Goal: Task Accomplishment & Management: Manage account settings

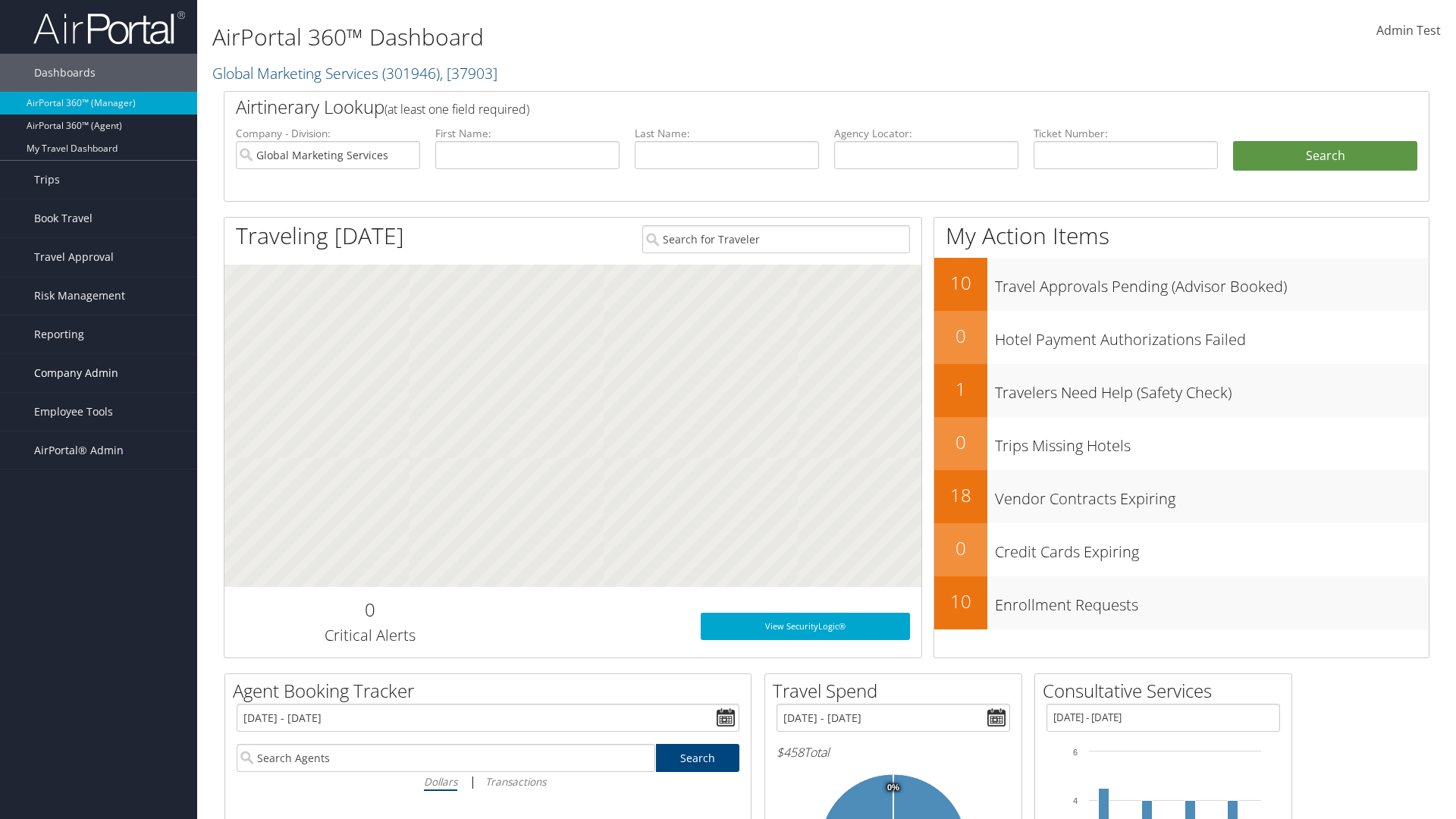
click at [99, 373] on span "Company Admin" at bounding box center [76, 373] width 84 height 38
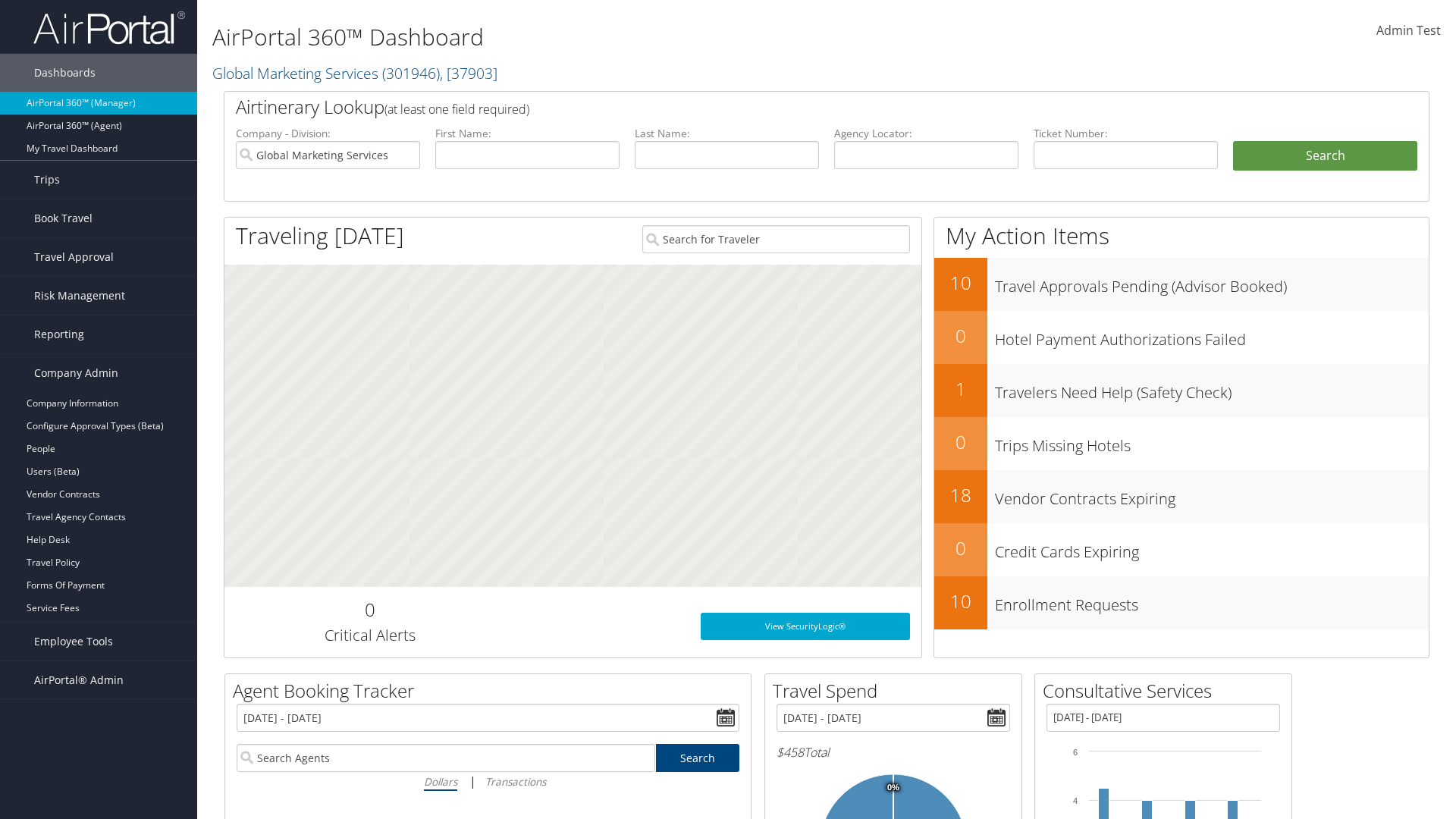
click at [99, 711] on link "Virtual Pay Settings" at bounding box center [99, 722] width 197 height 22
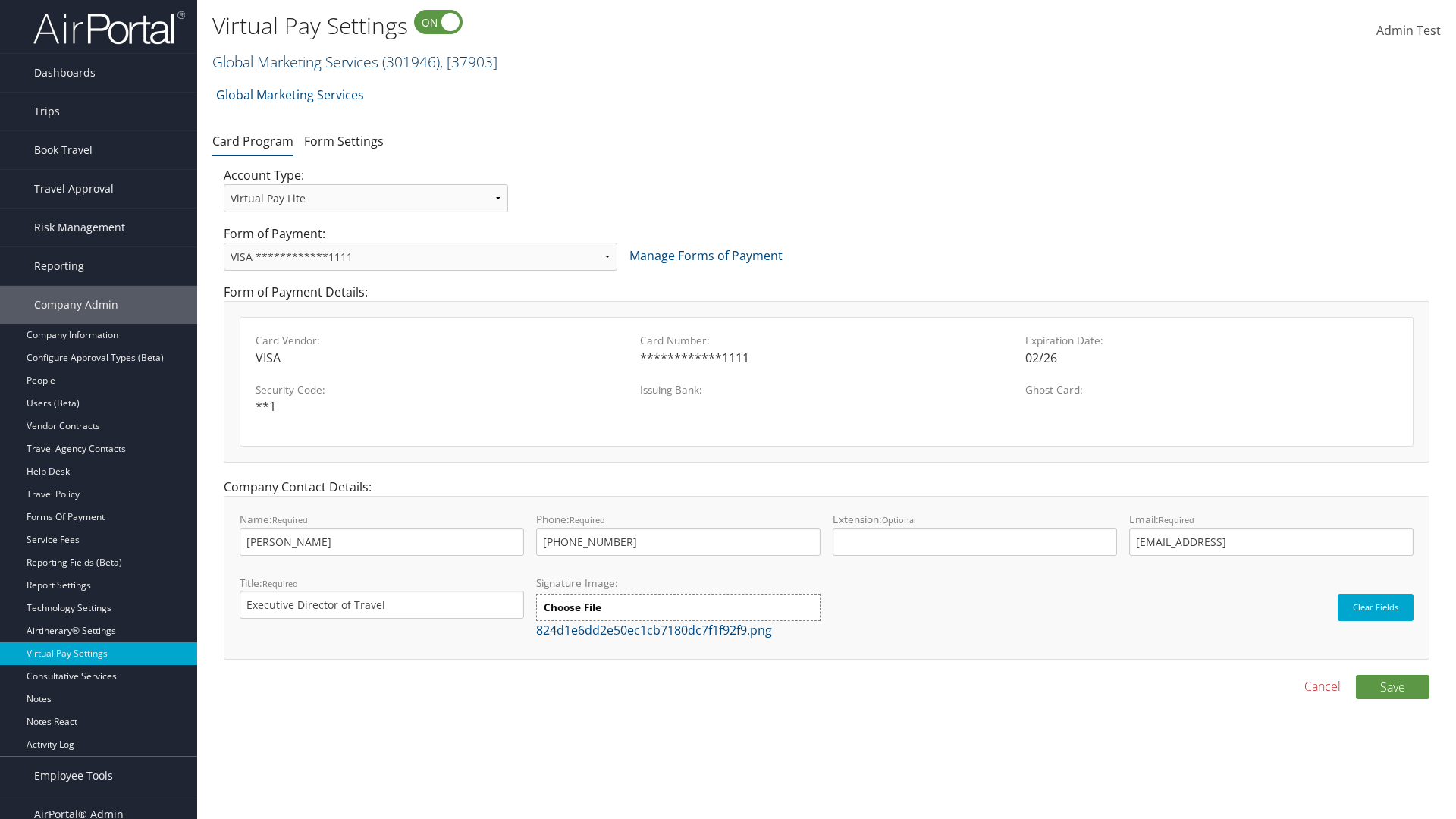
click at [294, 62] on link "Global Marketing Services ( 301946 ) , [ 37903 ]" at bounding box center [355, 62] width 285 height 21
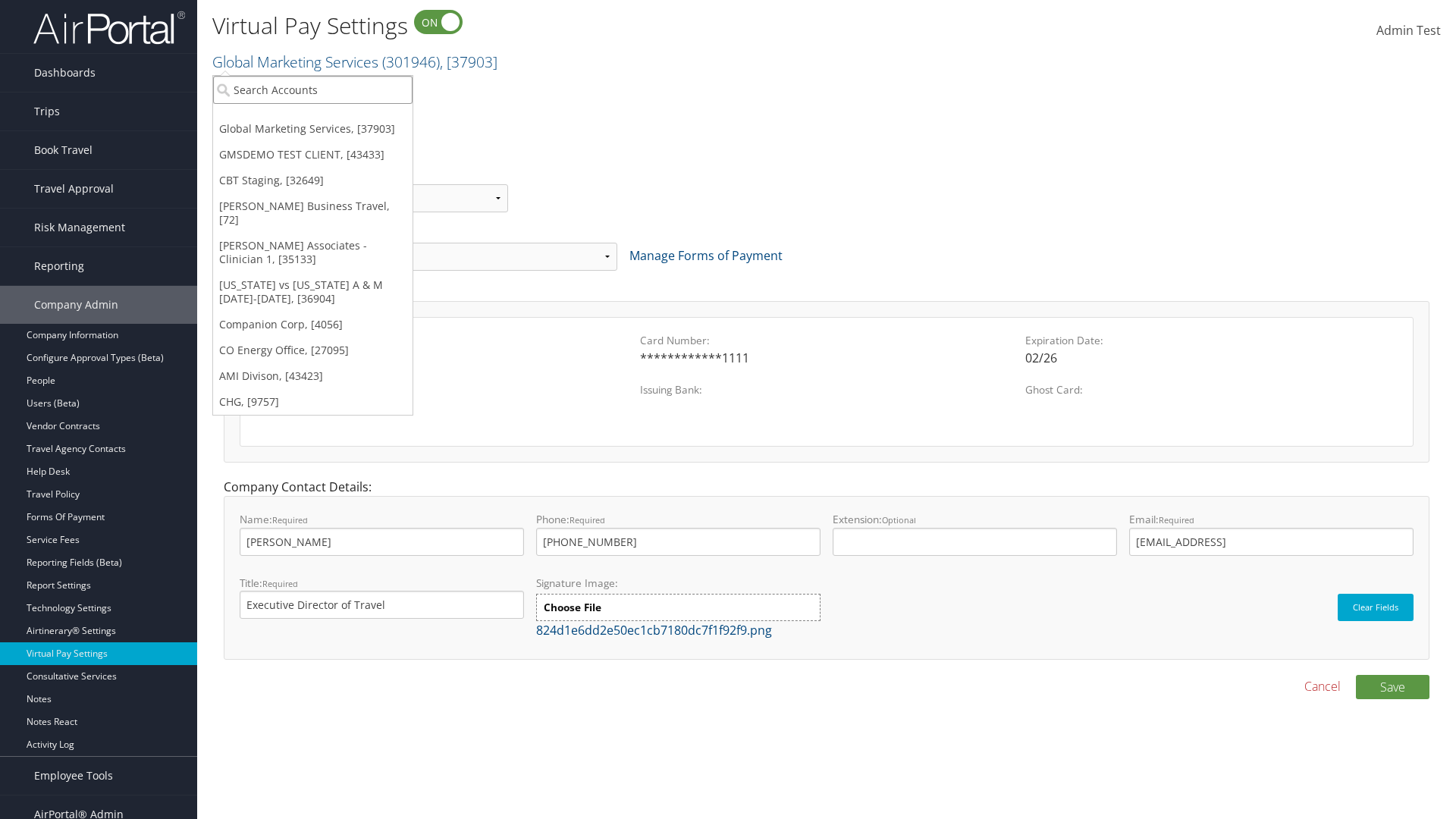
click at [312, 89] on input "search" at bounding box center [312, 89] width 199 height 28
type input "CBTSTG"
click at [312, 118] on div "CBT Staging (CBTSTG), [32649]" at bounding box center [312, 118] width 216 height 14
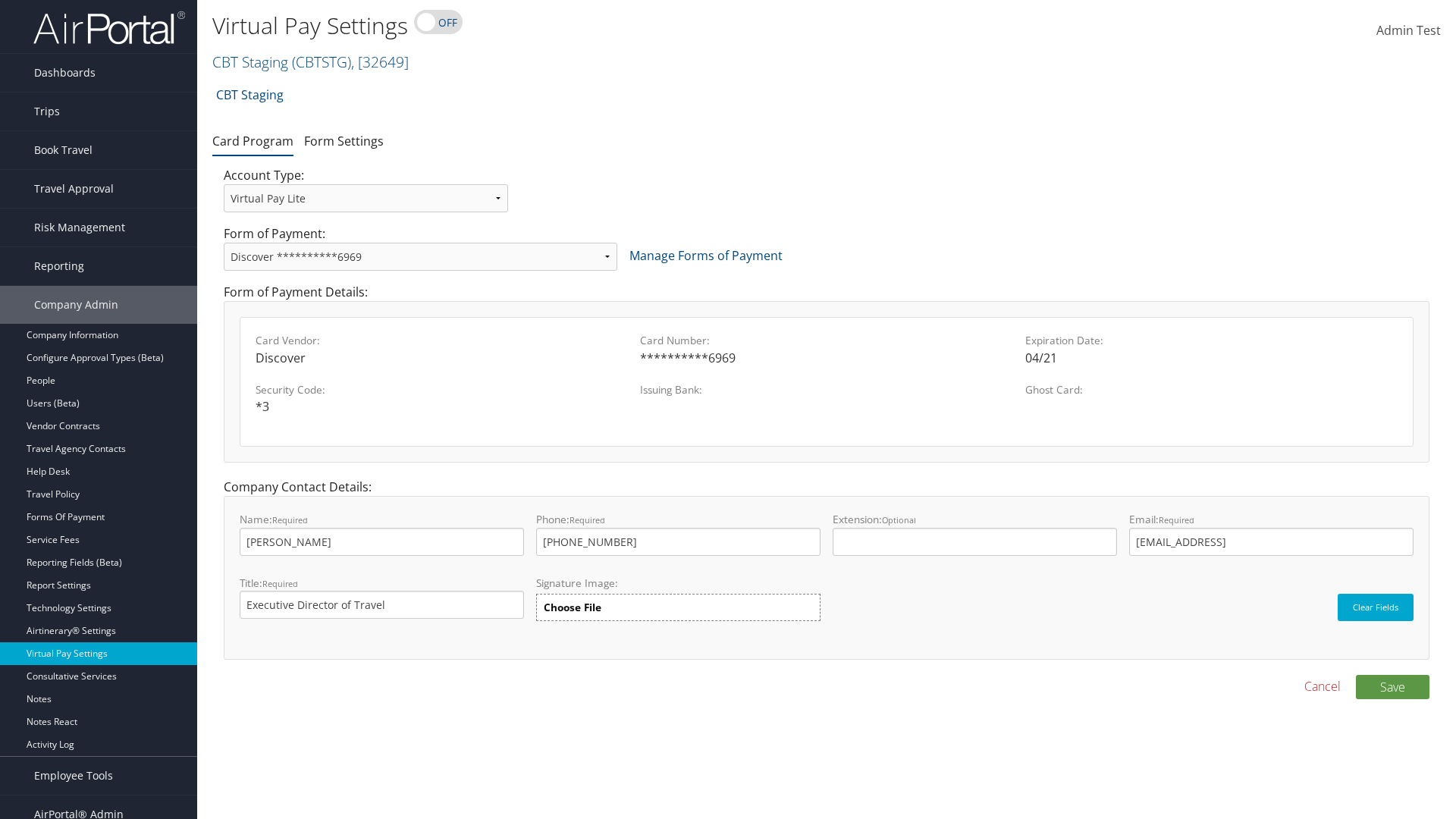
select select "new"
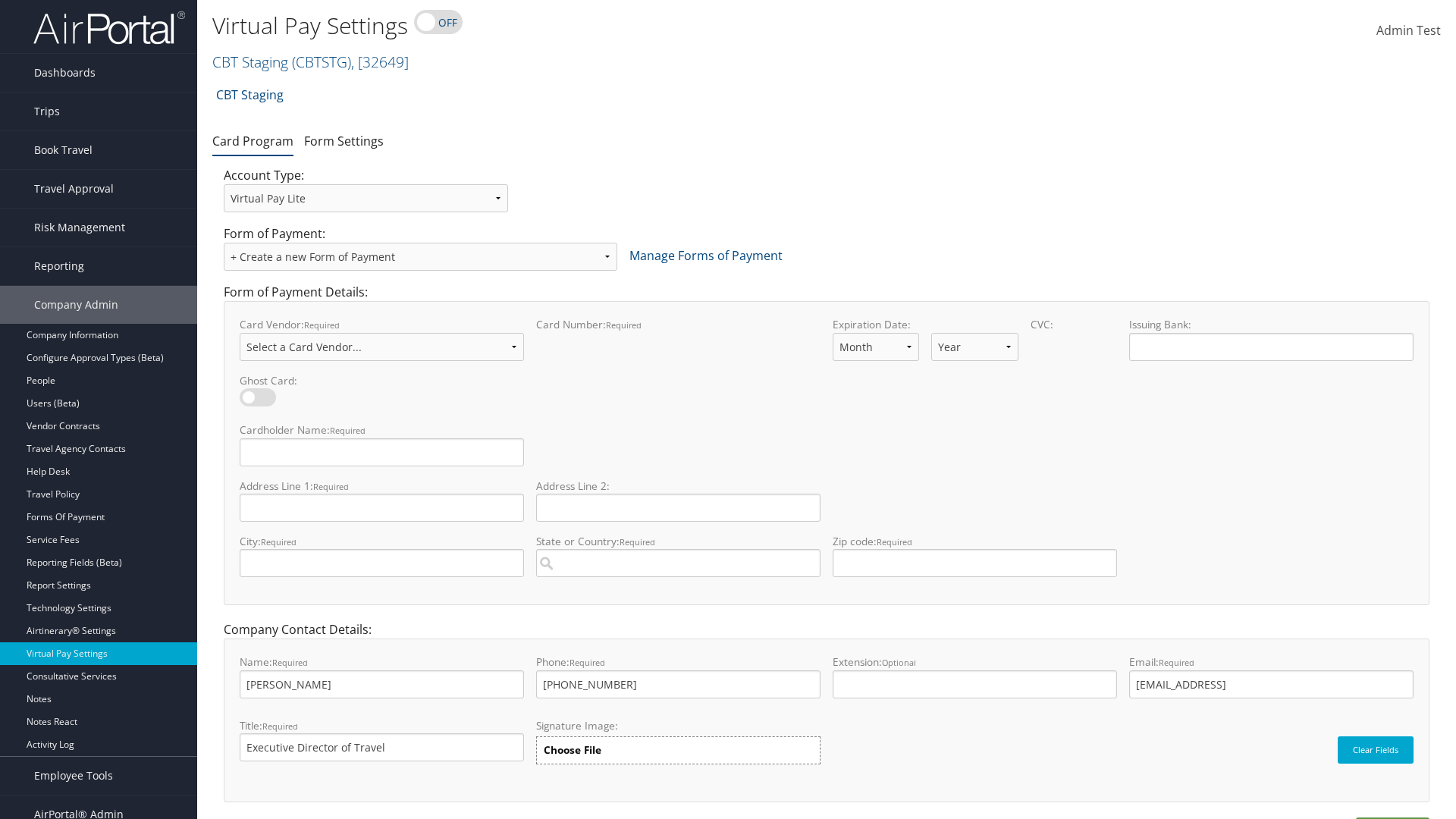
select select "VI"
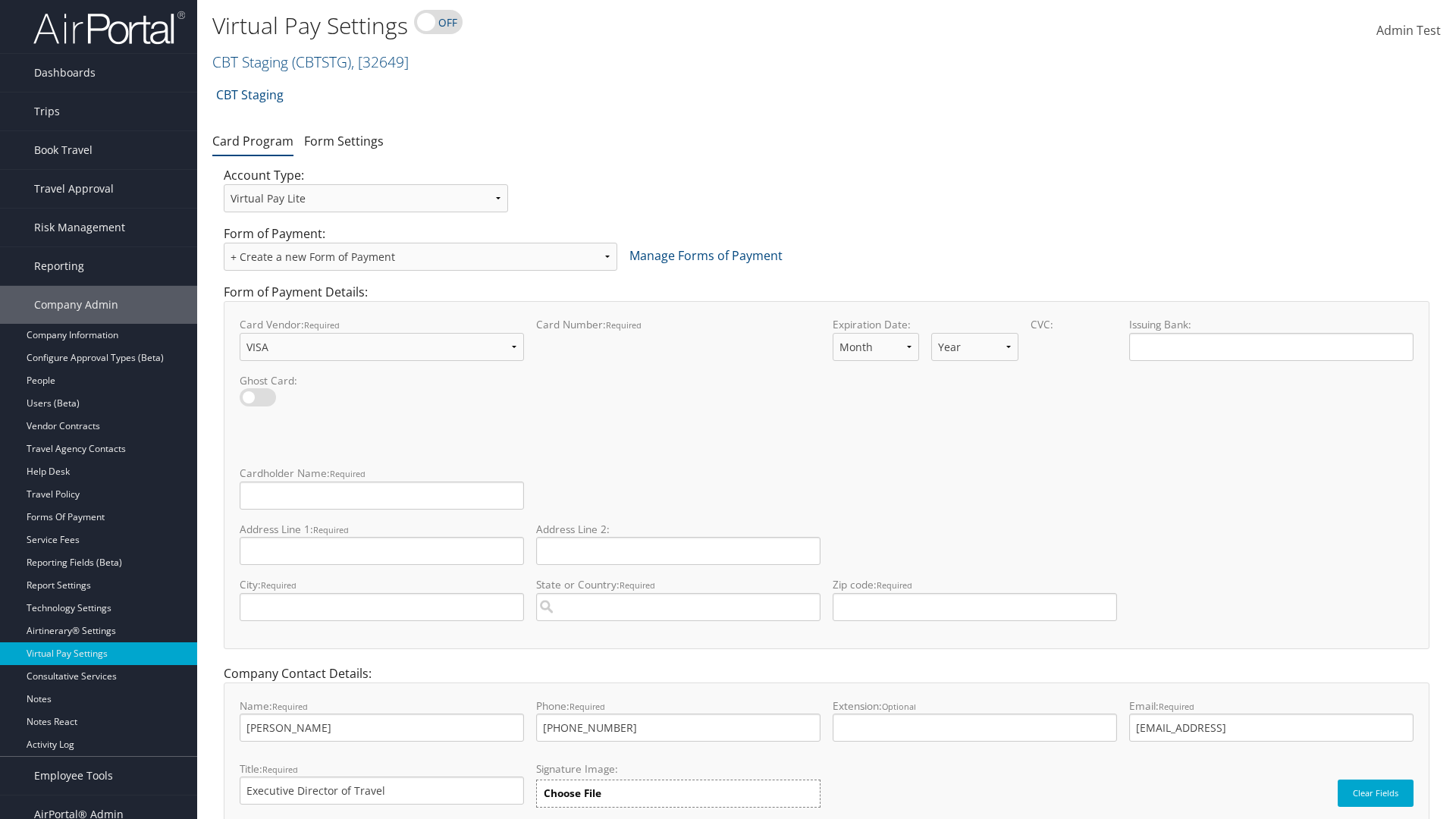
select select "11"
select select "35"
click at [381, 495] on input "Cardholder Name: required This field is required" at bounding box center [381, 495] width 284 height 28
type input "Auto Test"
click at [381, 550] on input "Address Line 1: required This field is required" at bounding box center [381, 550] width 284 height 28
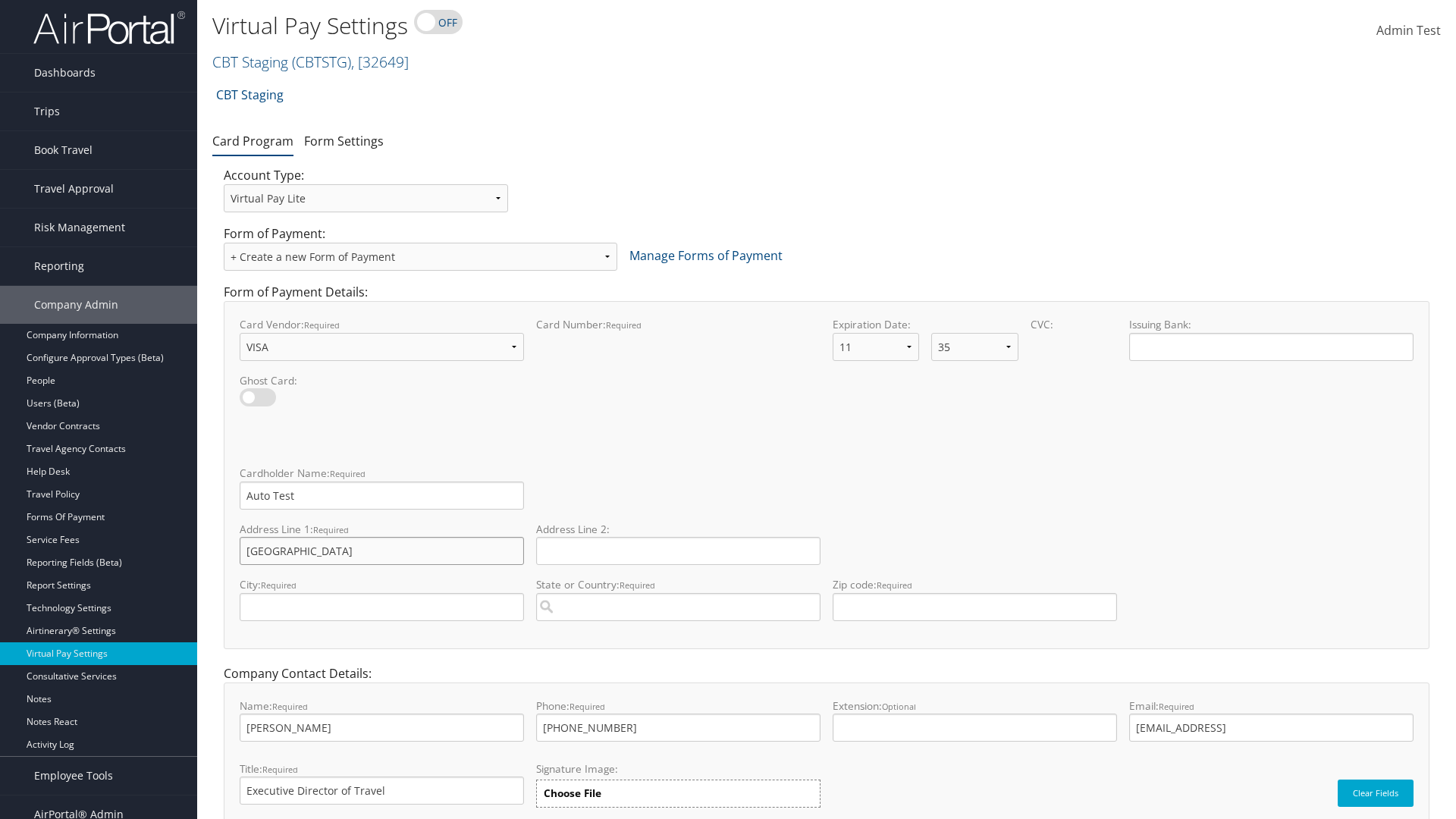
type input "Salt lake City"
click at [381, 607] on input "City: required This field is required" at bounding box center [381, 607] width 284 height 28
type input "SALt LAKE CITY"
click at [678, 607] on input "State or Country: required This field requires a suggested region." at bounding box center [677, 607] width 284 height 28
click at [678, 635] on div "United States of America (US)" at bounding box center [678, 635] width 278 height 15
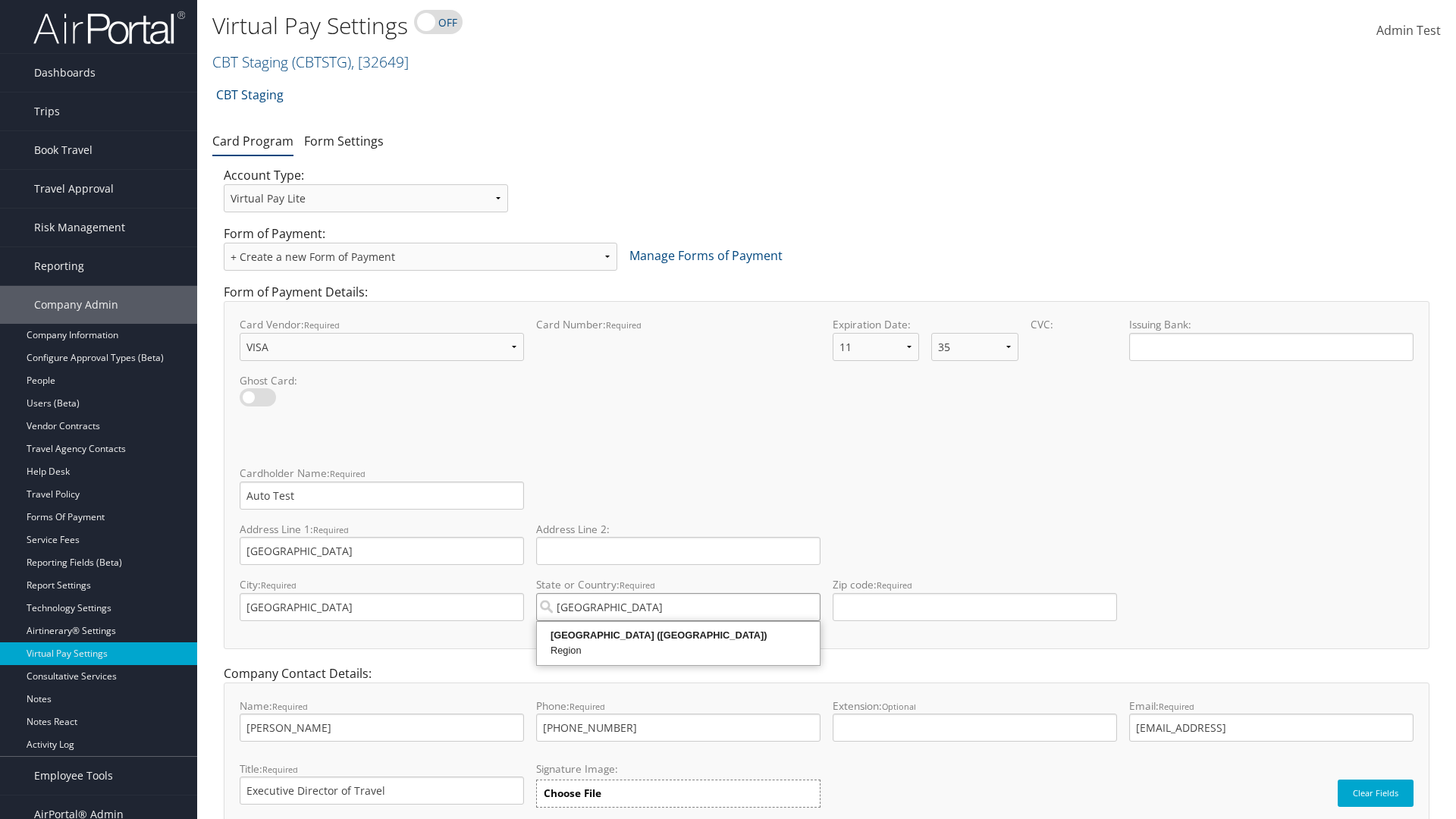
type input "United States of America"
click at [974, 607] on input "Zip code: required This field requires numbers" at bounding box center [974, 607] width 284 height 28
type input "84106"
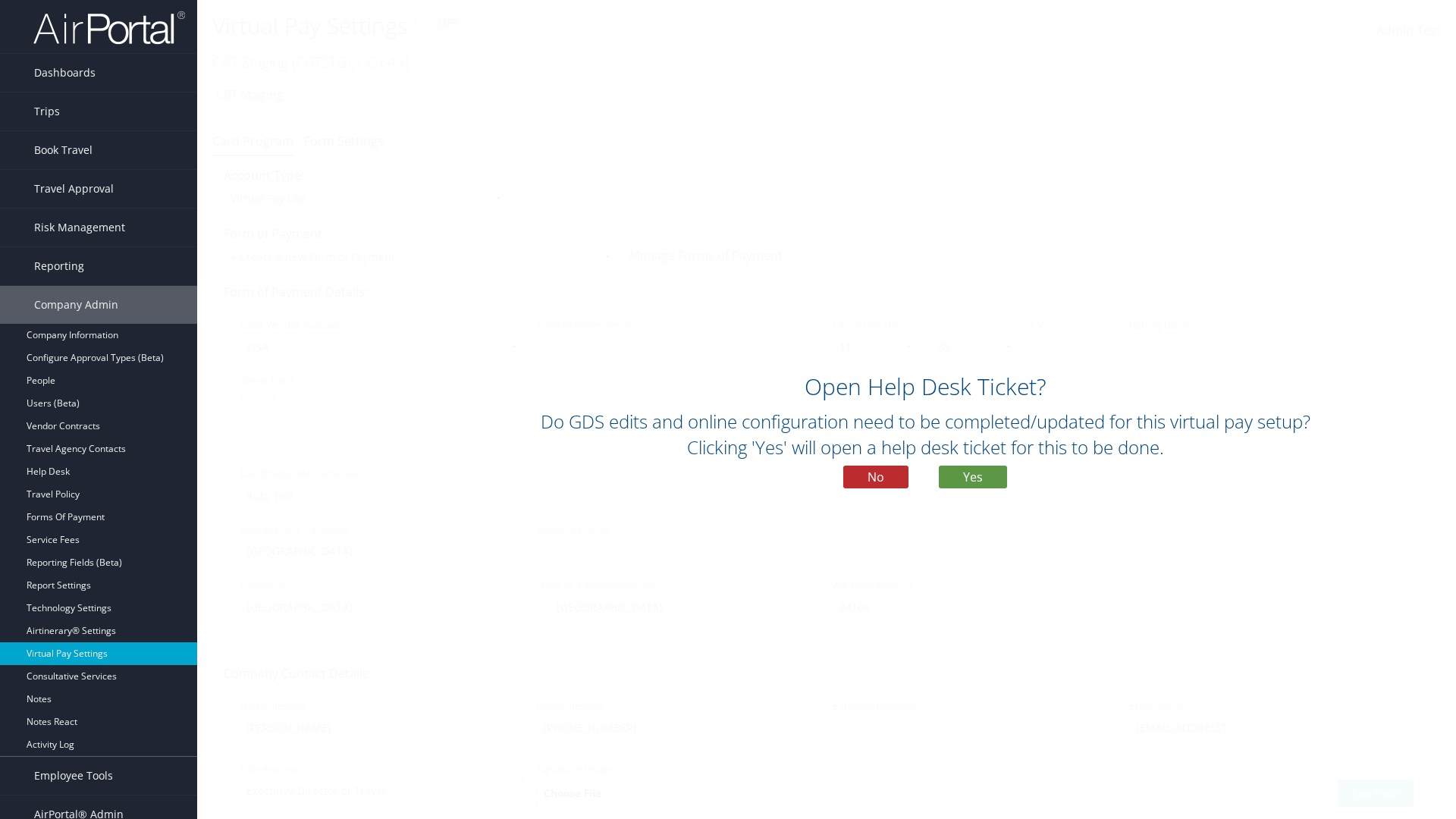
scroll to position [64, 0]
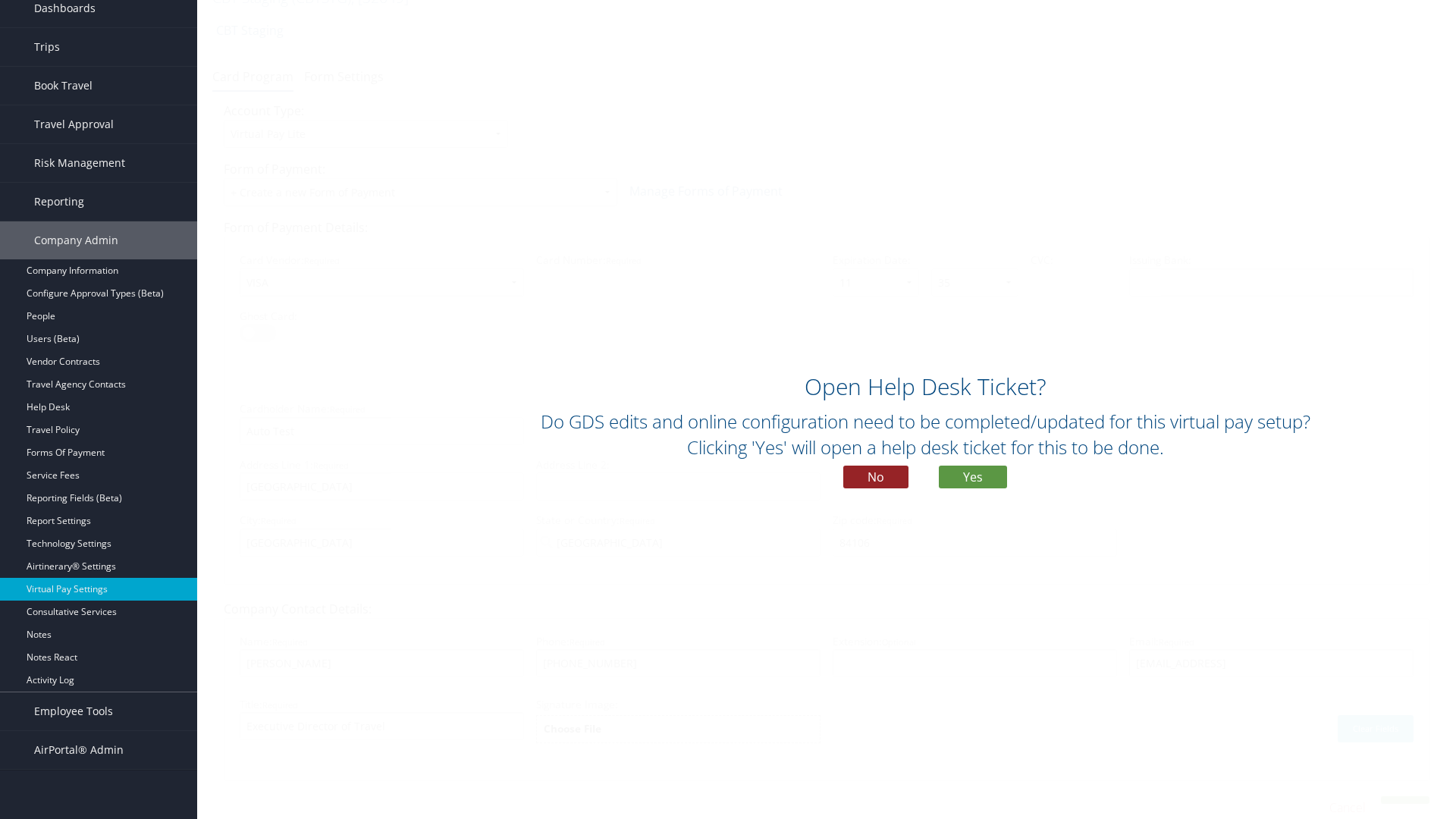
click at [876, 477] on button "No" at bounding box center [876, 476] width 65 height 22
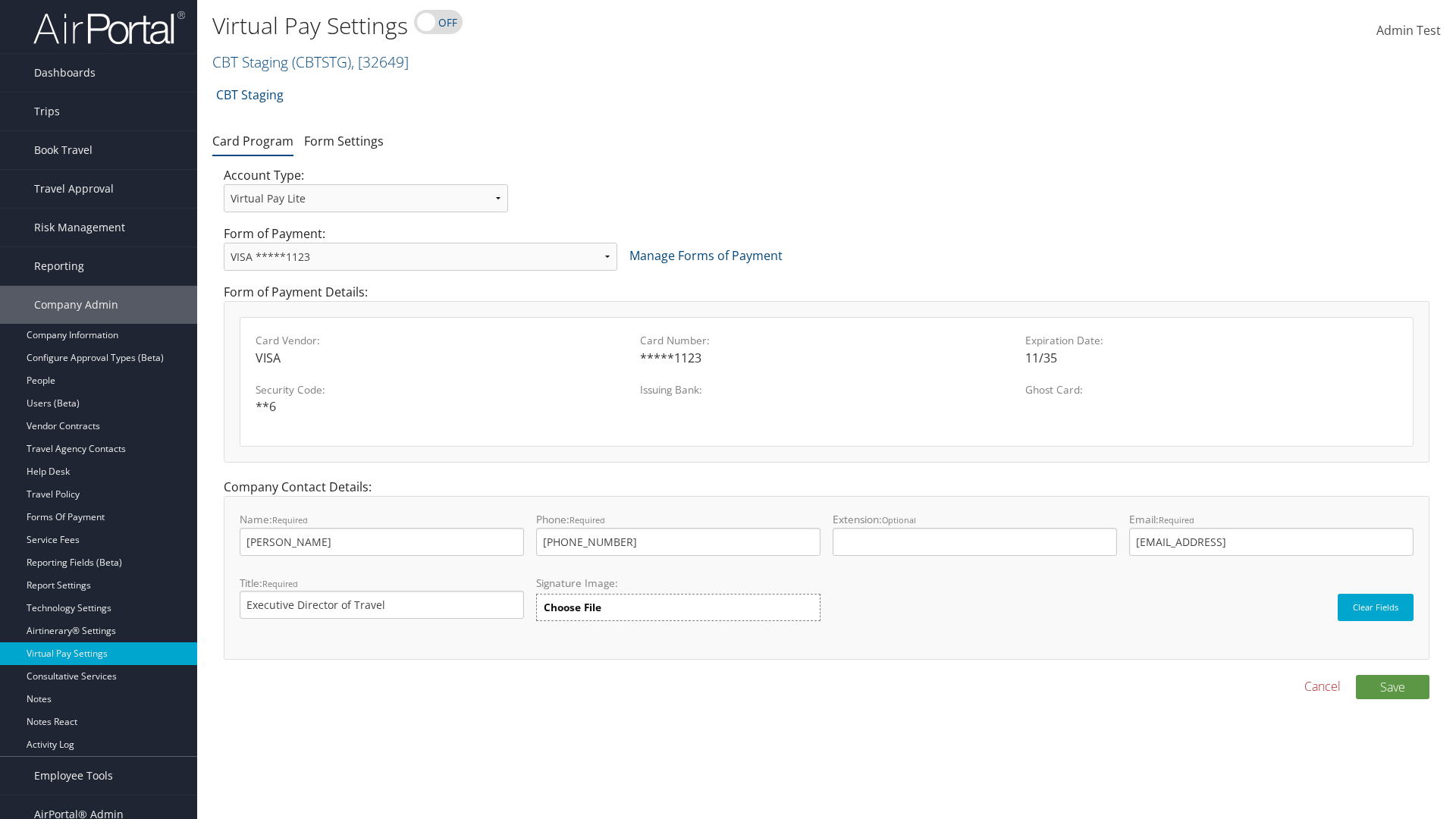
scroll to position [15, 0]
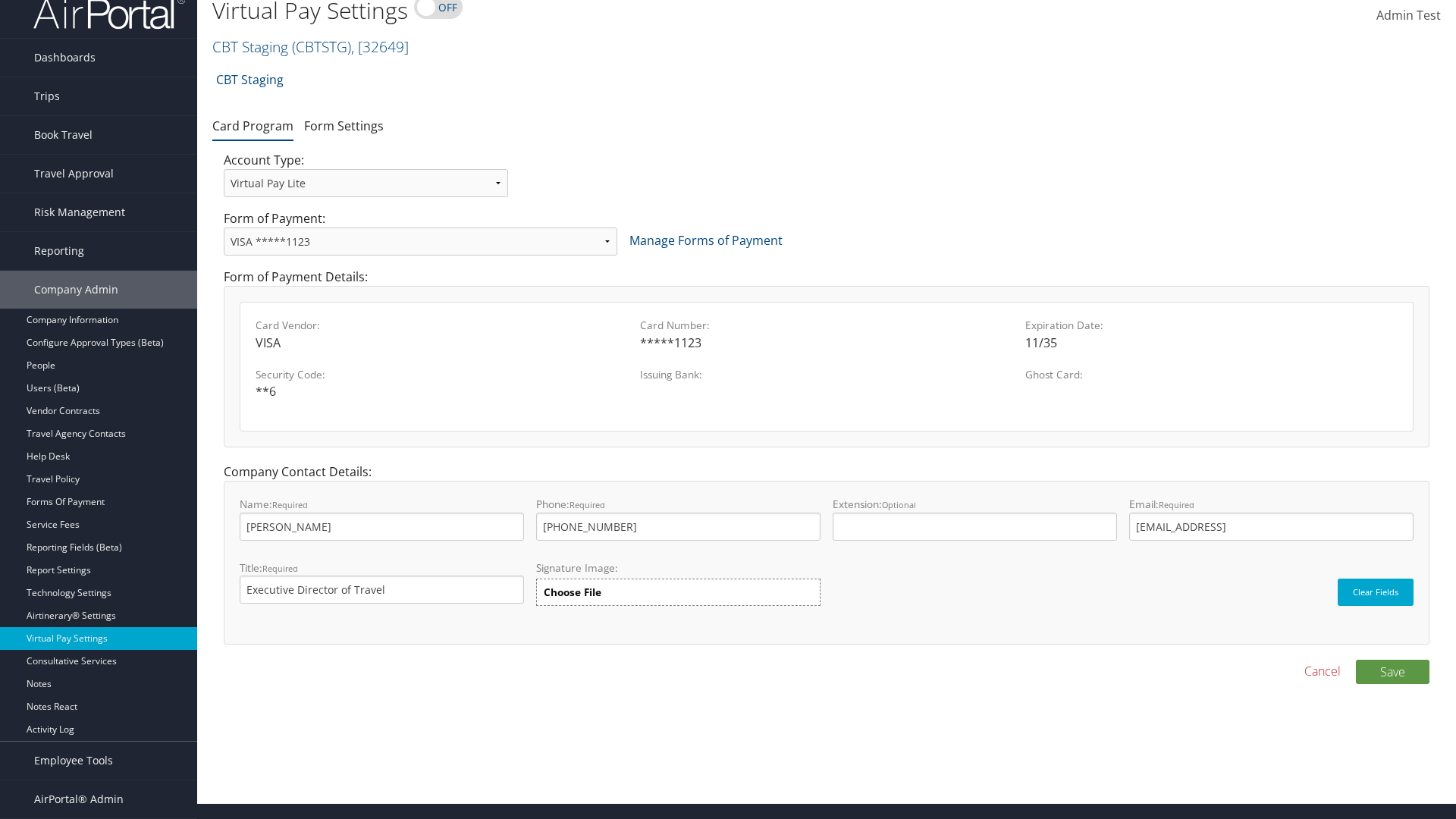
select select "13"
click at [1392, 671] on button "Save" at bounding box center [1392, 671] width 74 height 24
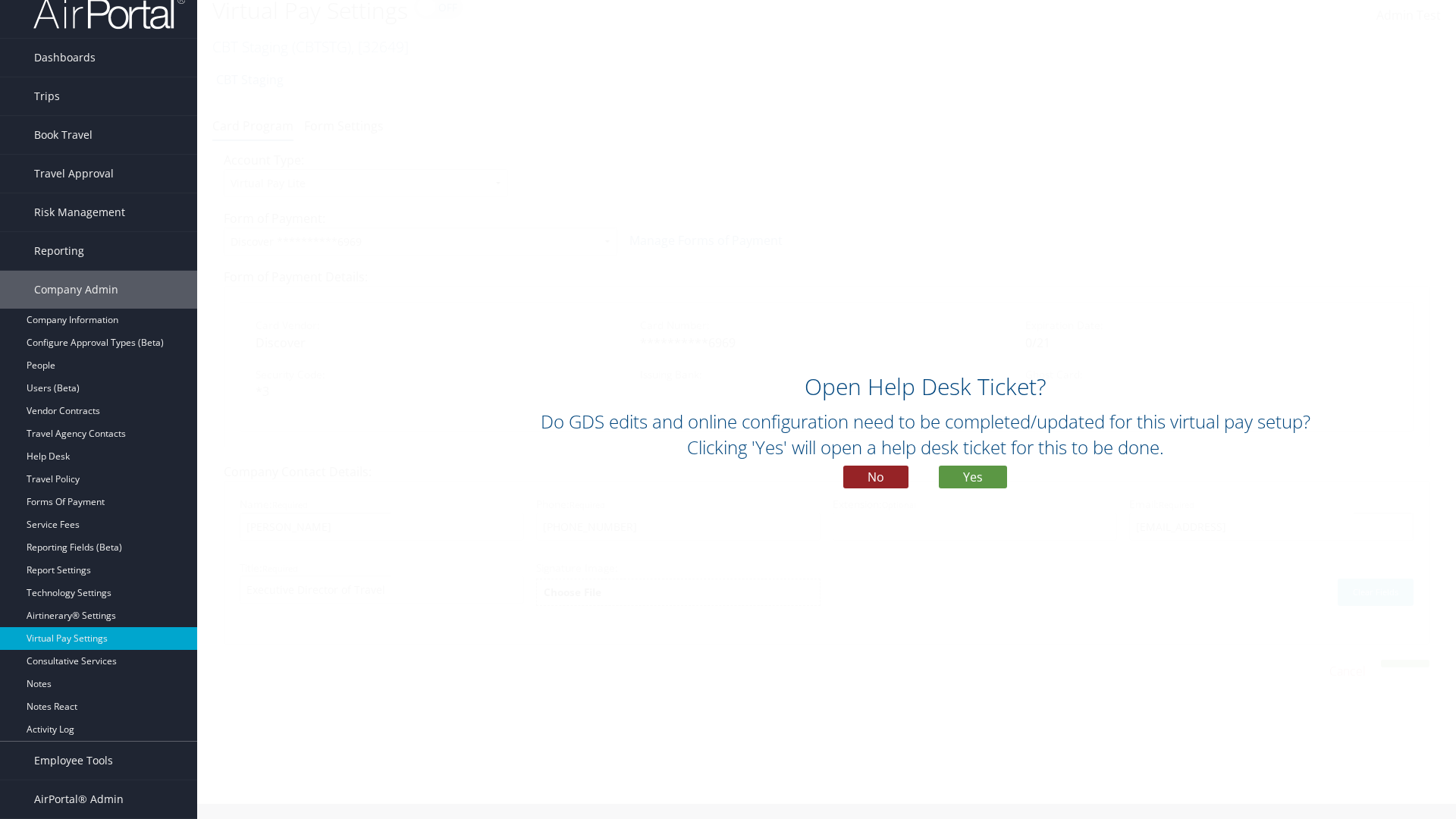
click at [876, 477] on button "No" at bounding box center [876, 476] width 65 height 22
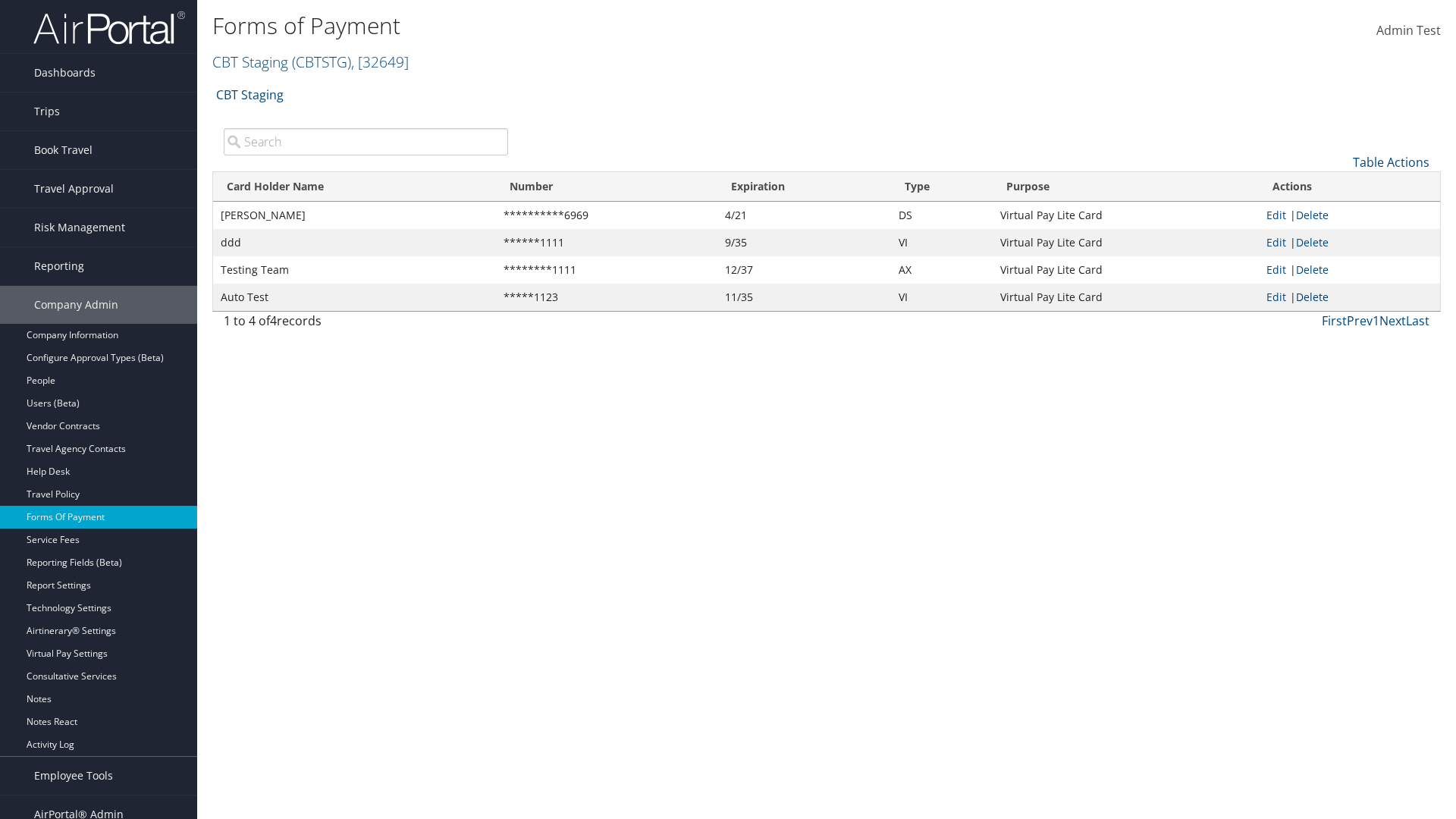
click at [1315, 296] on link "Delete" at bounding box center [1313, 296] width 33 height 15
